Goal: Navigation & Orientation: Find specific page/section

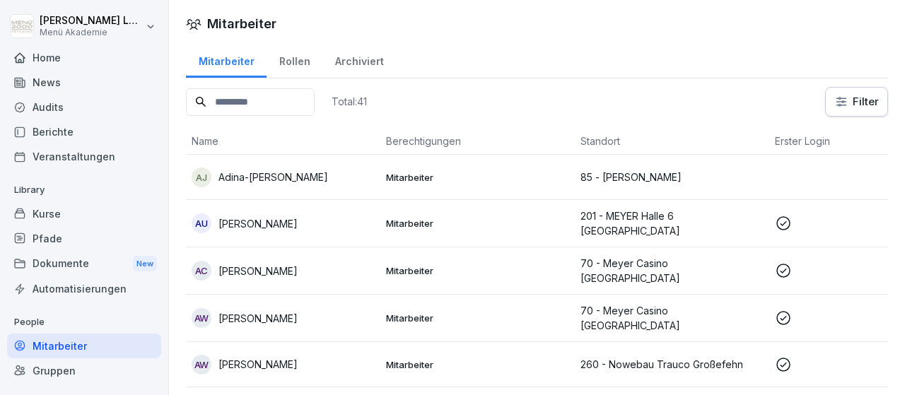
click at [63, 59] on div "Home" at bounding box center [84, 57] width 154 height 25
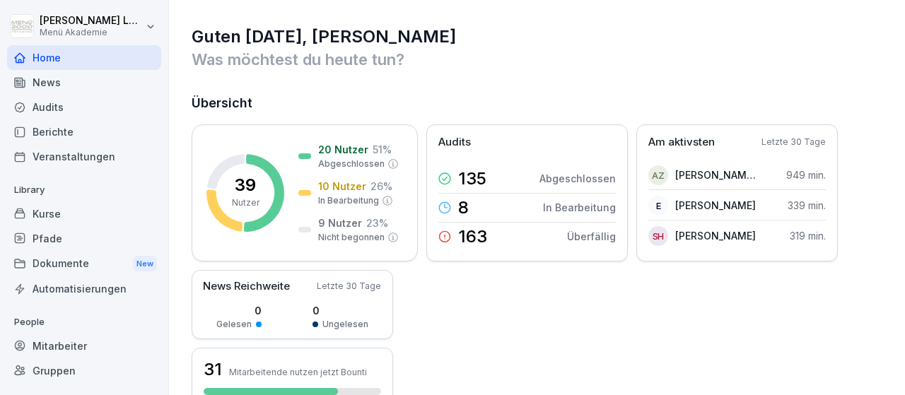
click at [79, 347] on div "Mitarbeiter" at bounding box center [84, 346] width 154 height 25
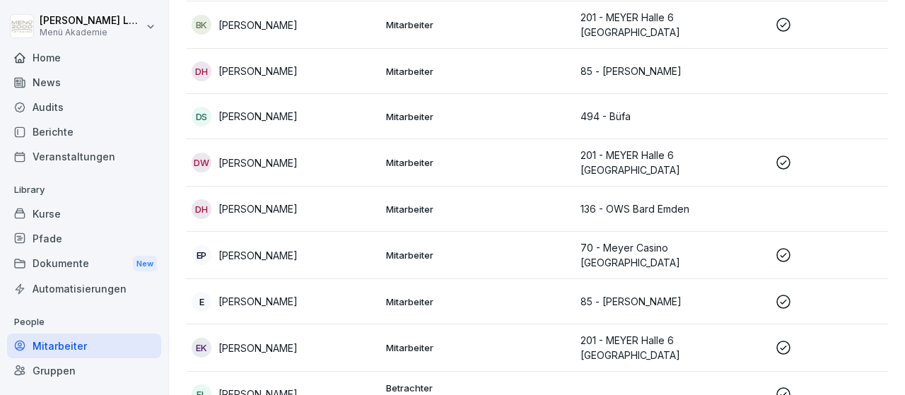
scroll to position [328, 0]
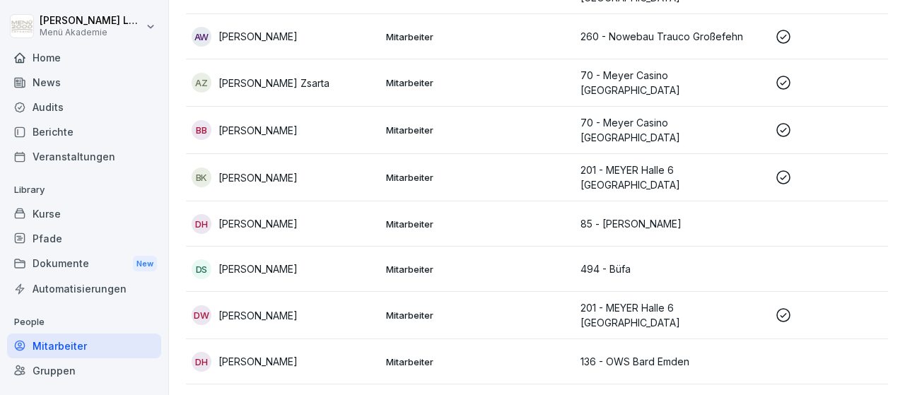
click at [43, 54] on div "Home" at bounding box center [84, 57] width 154 height 25
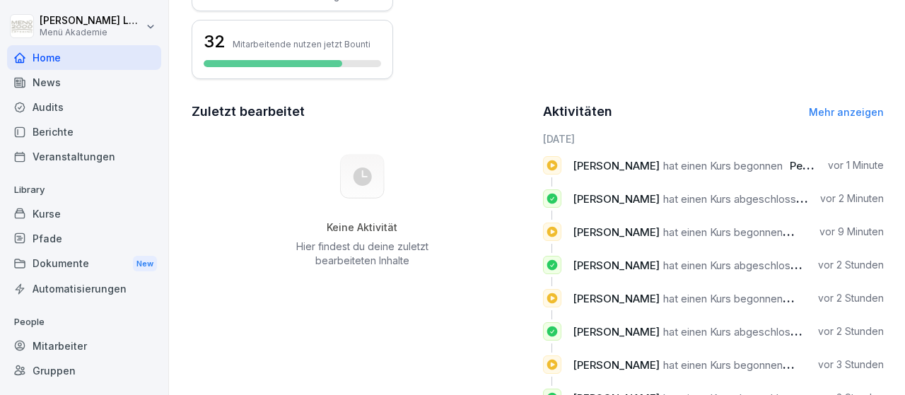
scroll to position [376, 0]
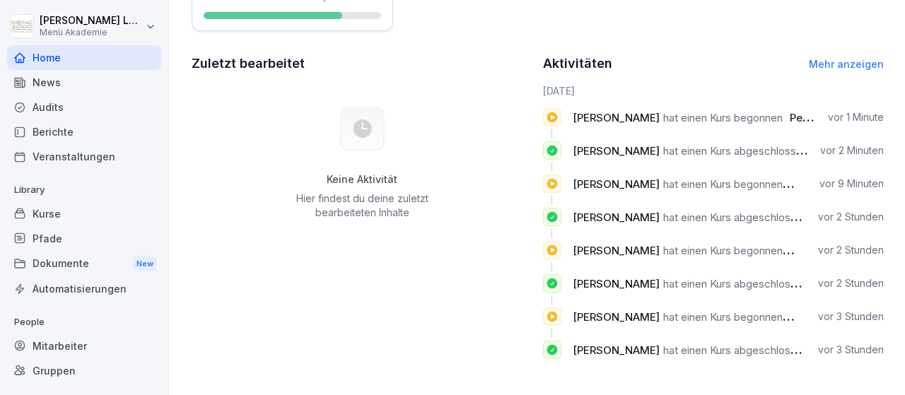
click at [846, 62] on link "Mehr anzeigen" at bounding box center [846, 64] width 75 height 12
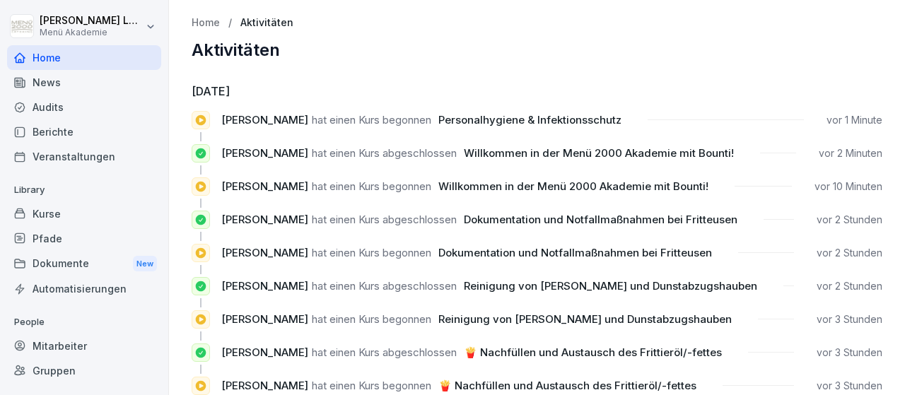
click at [277, 18] on p "Aktivitäten" at bounding box center [267, 23] width 53 height 12
